Goal: Information Seeking & Learning: Learn about a topic

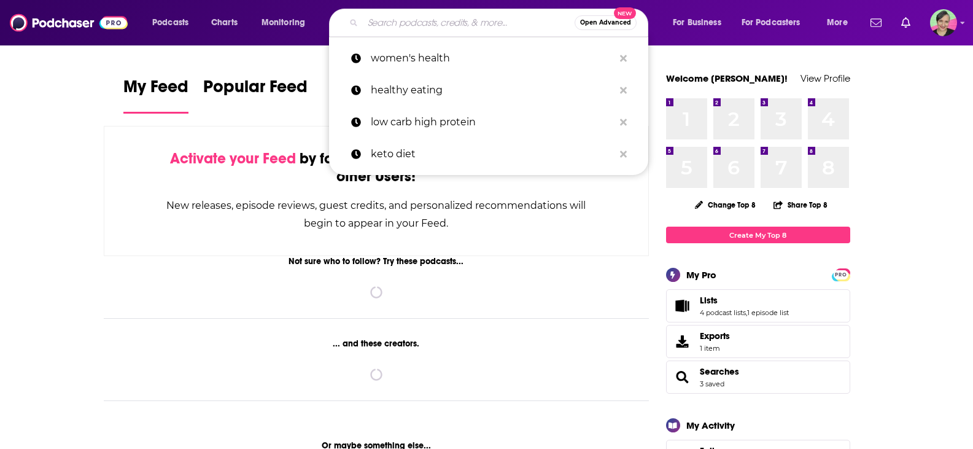
click at [417, 26] on input "Search podcasts, credits, & more..." at bounding box center [469, 23] width 212 height 20
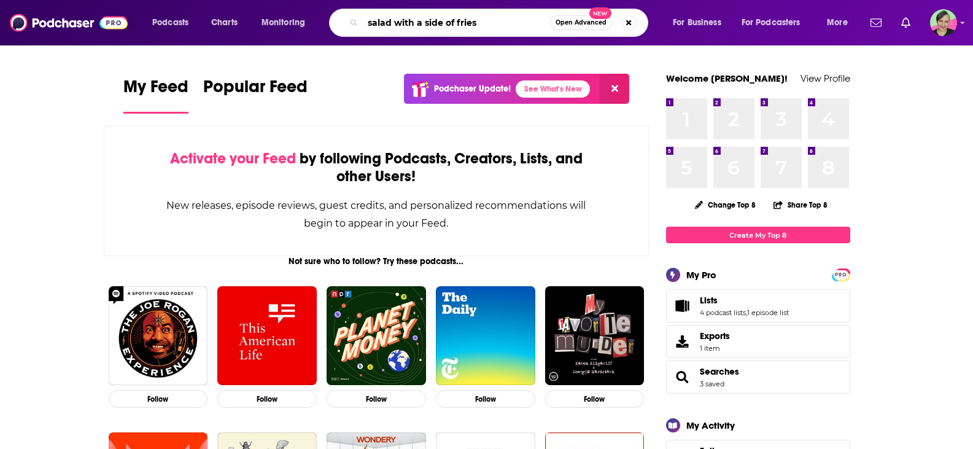
type input "salad with a side of fries"
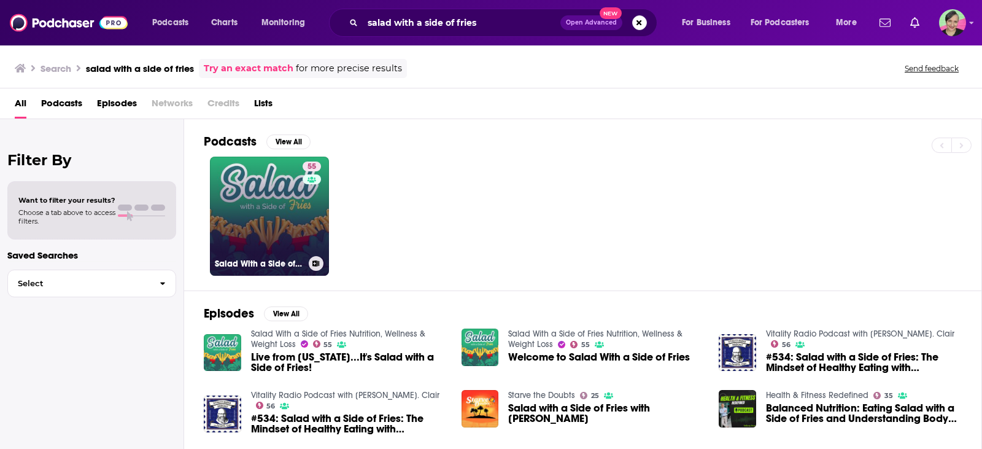
click at [252, 185] on link "55 Salad With a Side of Fries Nutrition, Wellness & Weight Loss" at bounding box center [269, 216] width 119 height 119
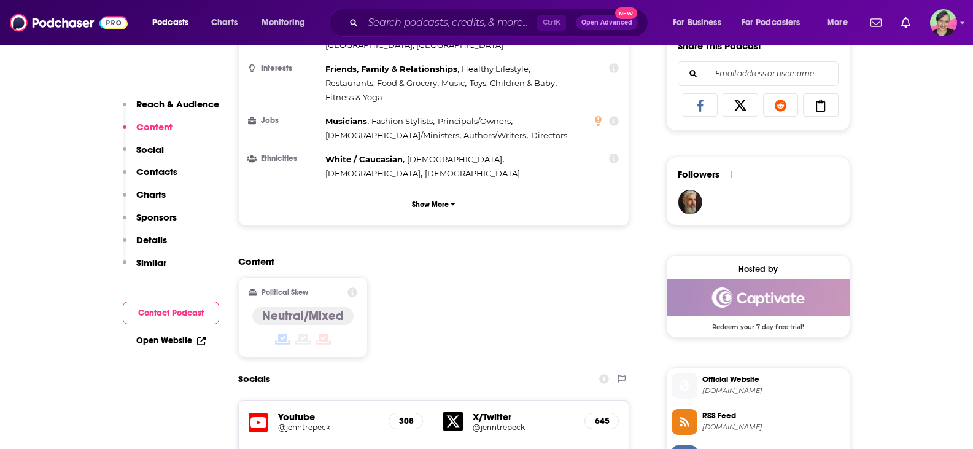
scroll to position [798, 0]
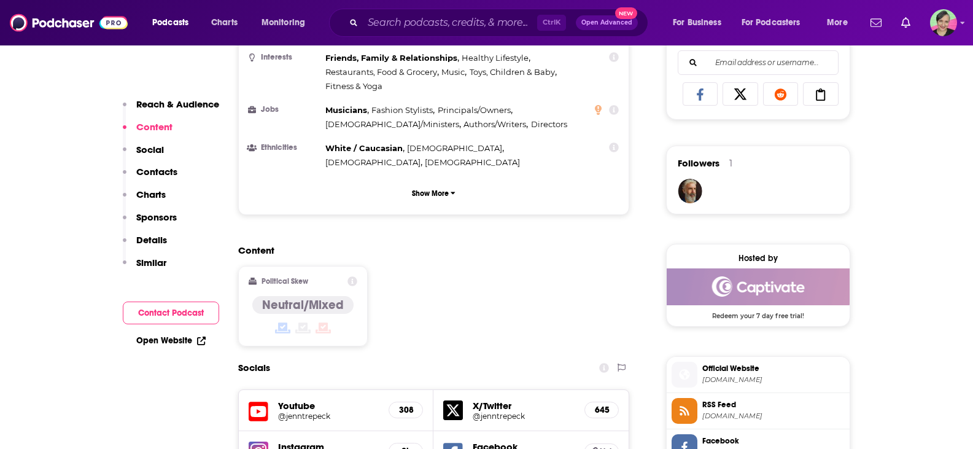
click at [514, 441] on h5 "Facebook" at bounding box center [524, 447] width 102 height 12
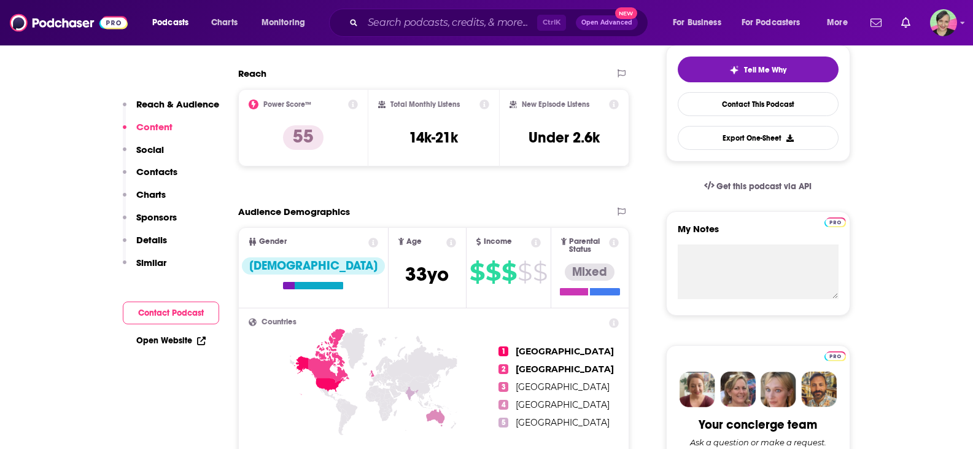
scroll to position [246, 0]
